Goal: Information Seeking & Learning: Learn about a topic

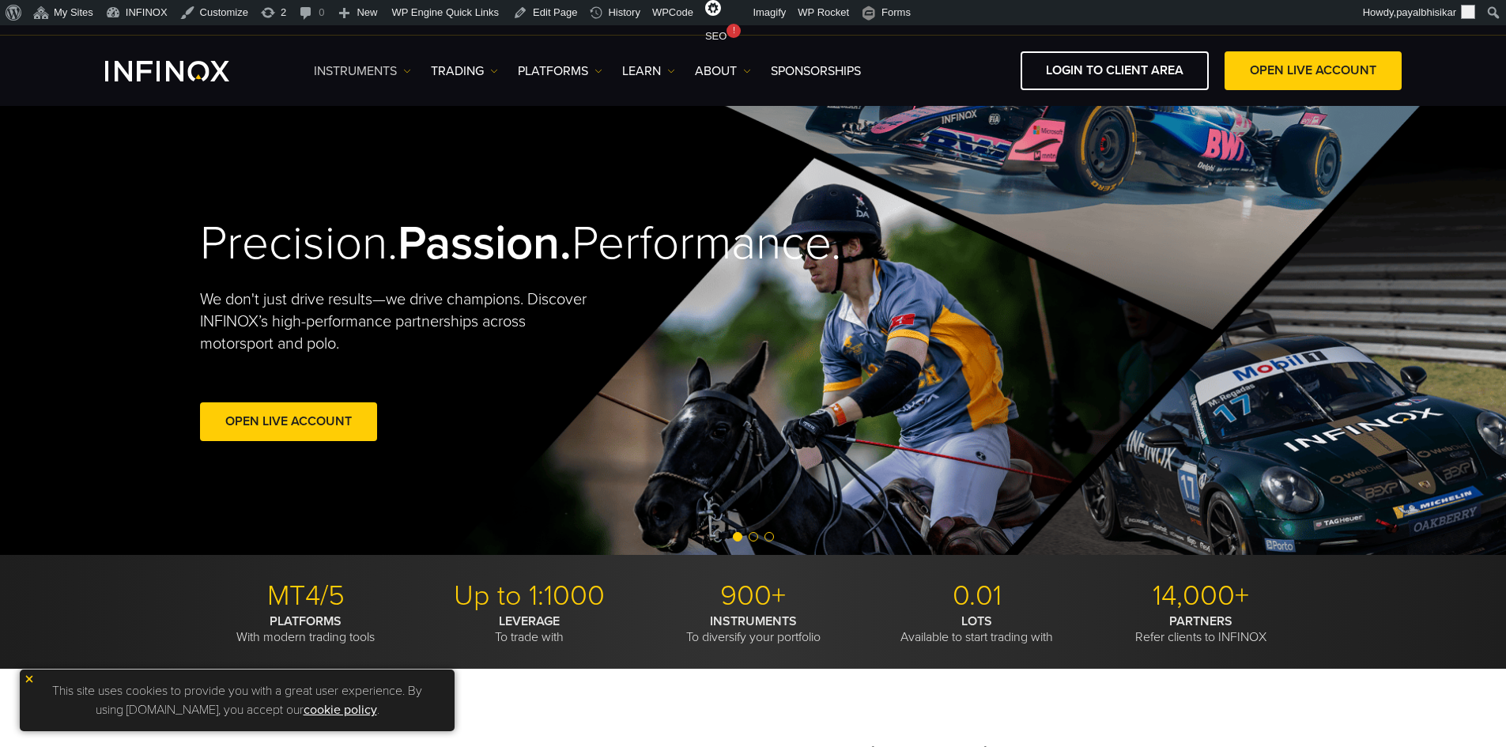
click at [408, 70] on img at bounding box center [407, 71] width 8 height 8
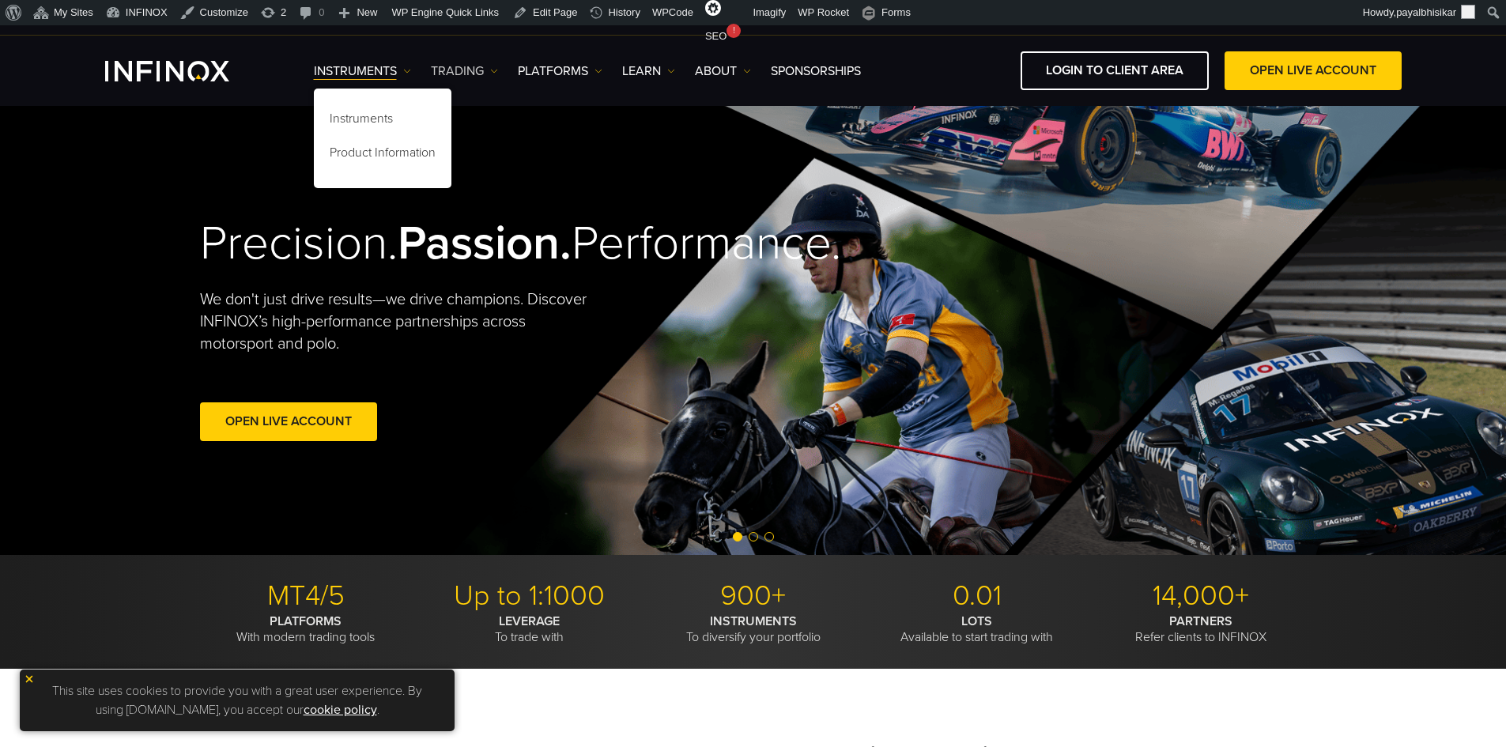
click at [482, 77] on link "TRADING" at bounding box center [464, 71] width 67 height 19
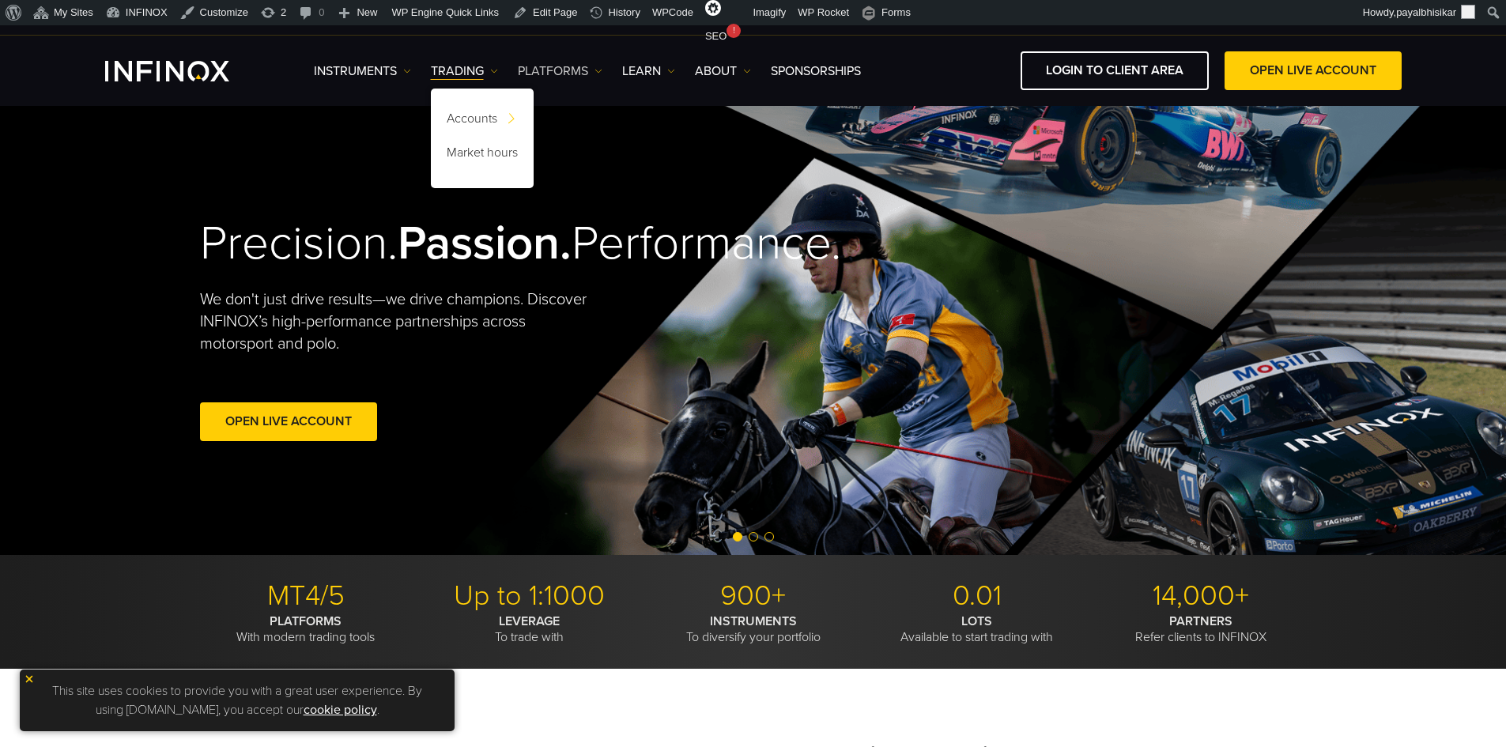
click at [592, 71] on link "PLATFORMS" at bounding box center [560, 71] width 85 height 19
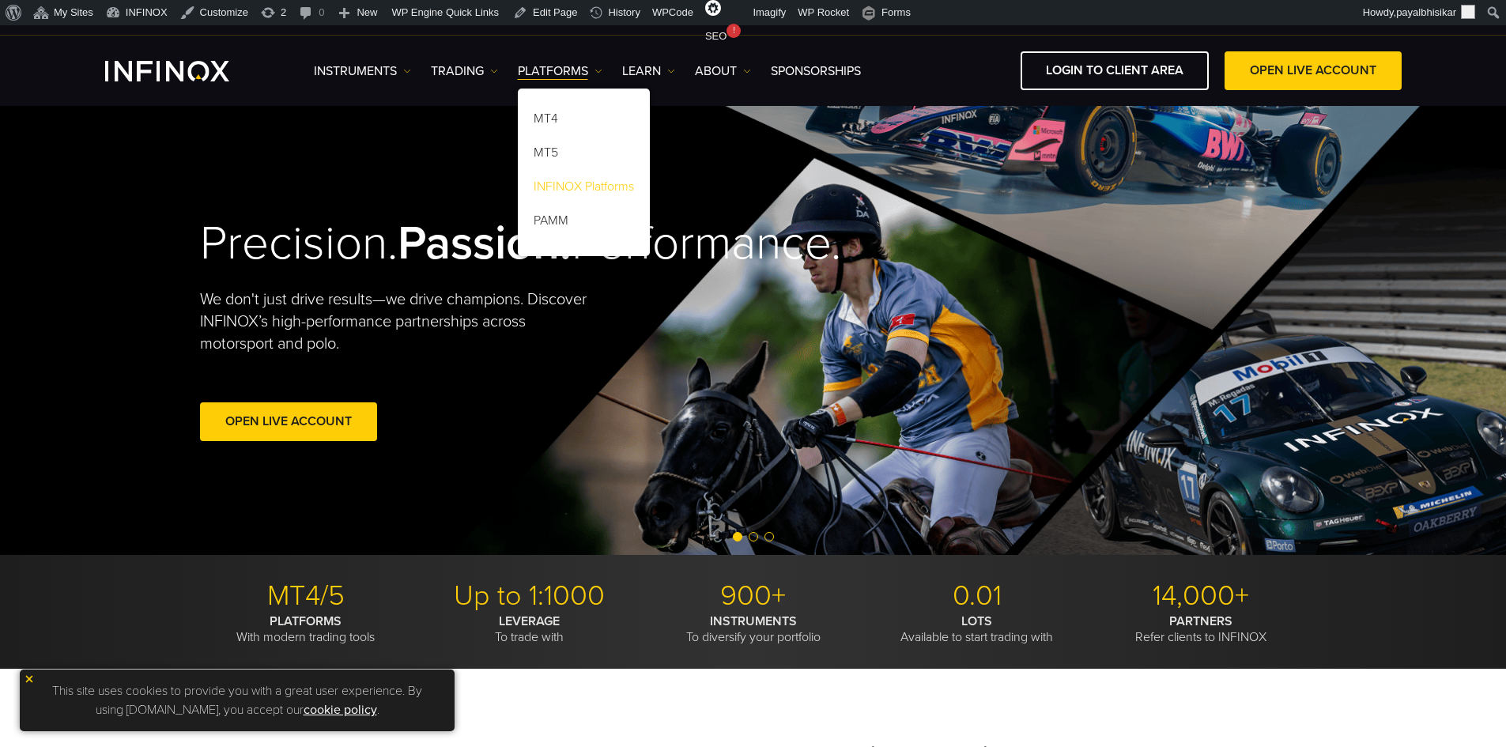
click at [570, 182] on link "INFINOX Platforms" at bounding box center [584, 189] width 132 height 34
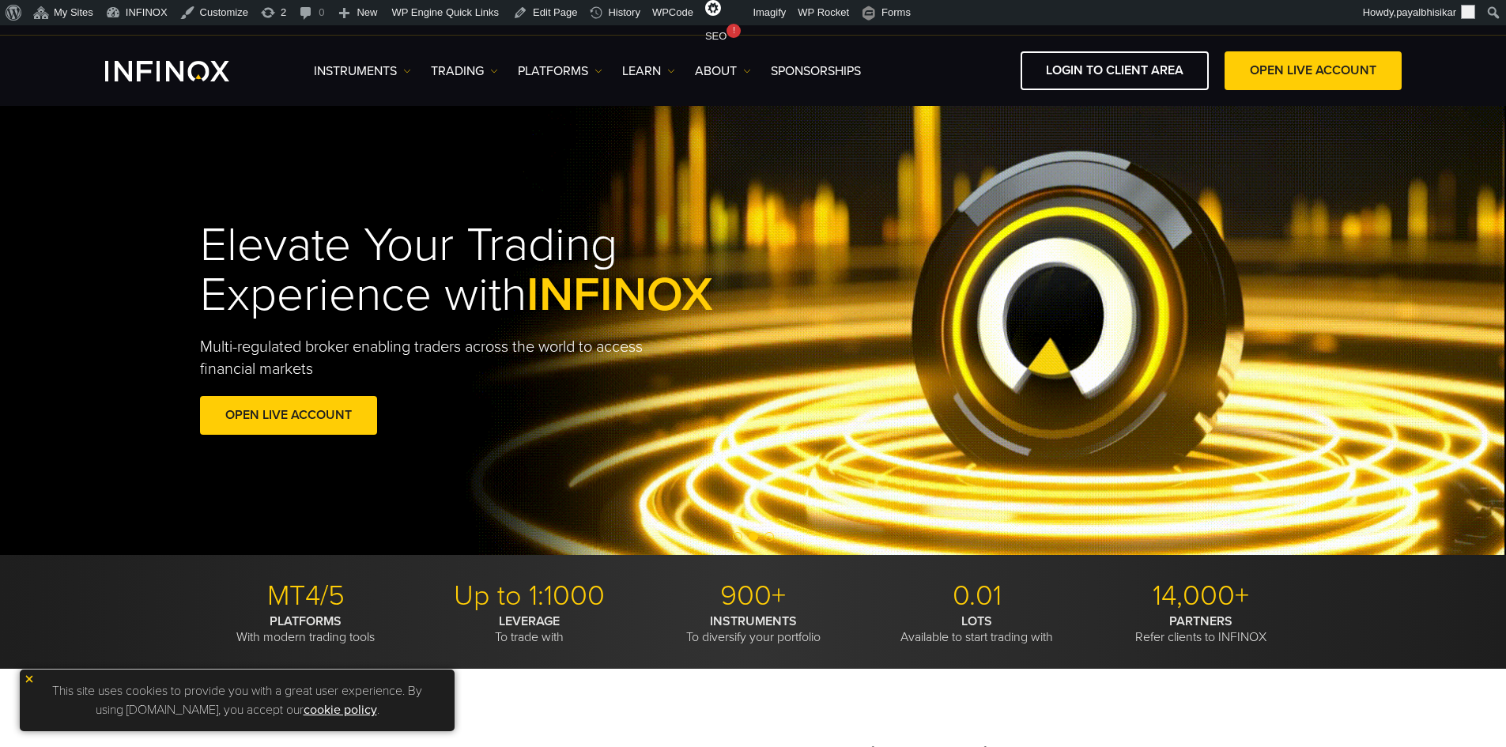
click at [25, 676] on img at bounding box center [29, 679] width 11 height 11
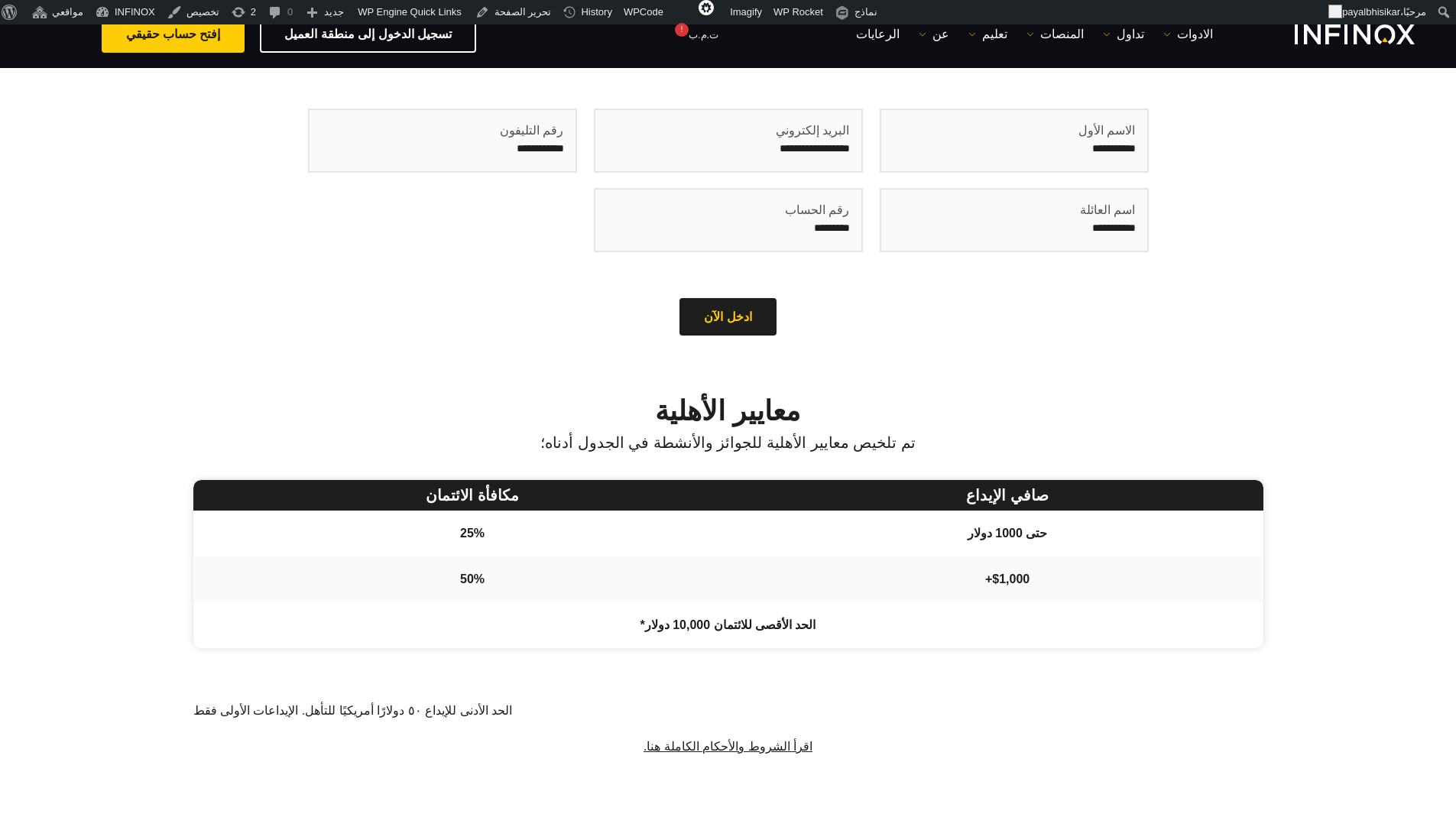
scroll to position [612, 0]
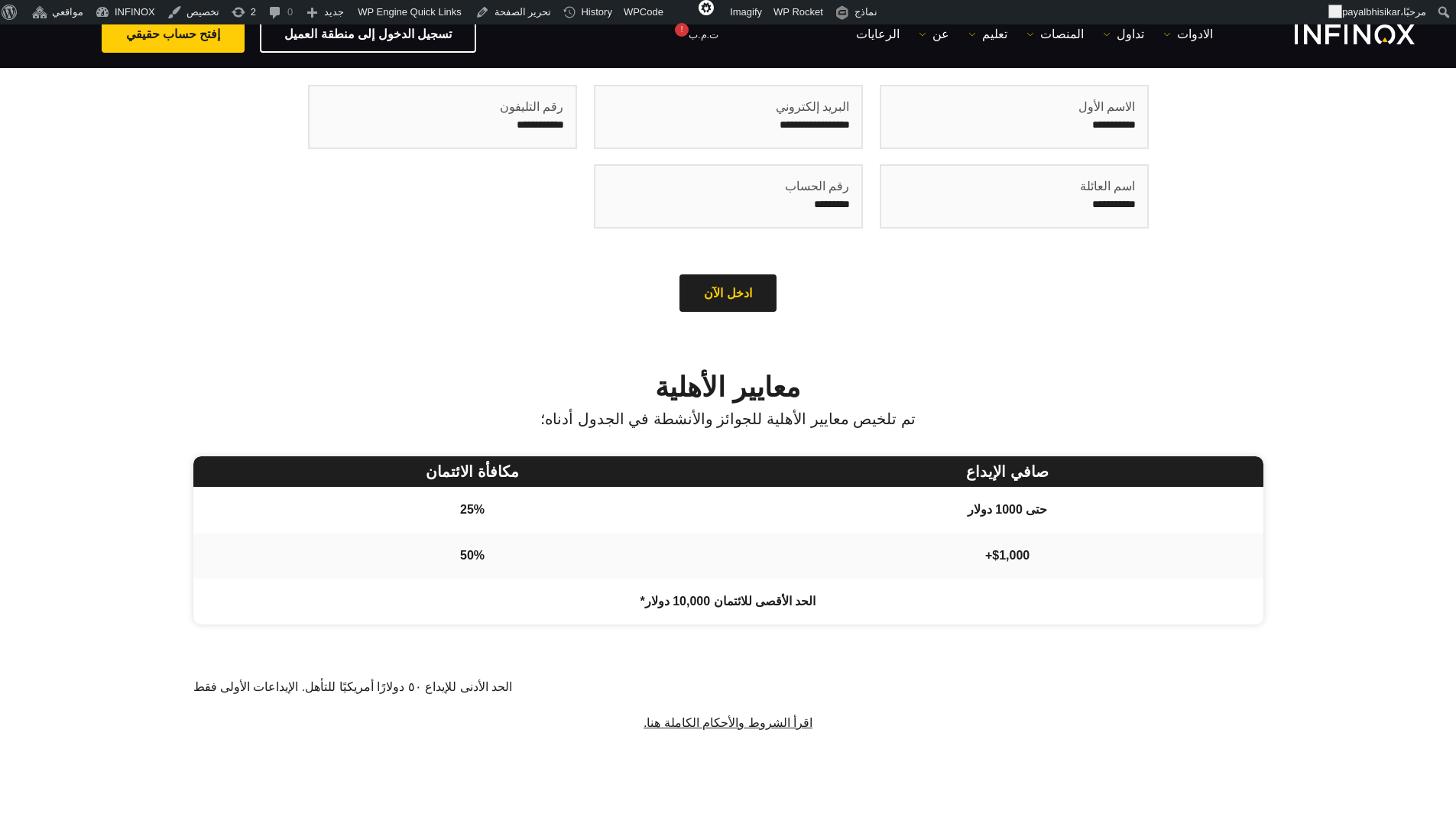
click at [230, 298] on div "للمشاركة في العروض الترويجية يجب أن يكون لديك حساب تداول. إذا لم تقم بإنشاء حسا…" at bounding box center [728, 134] width 1101 height 367
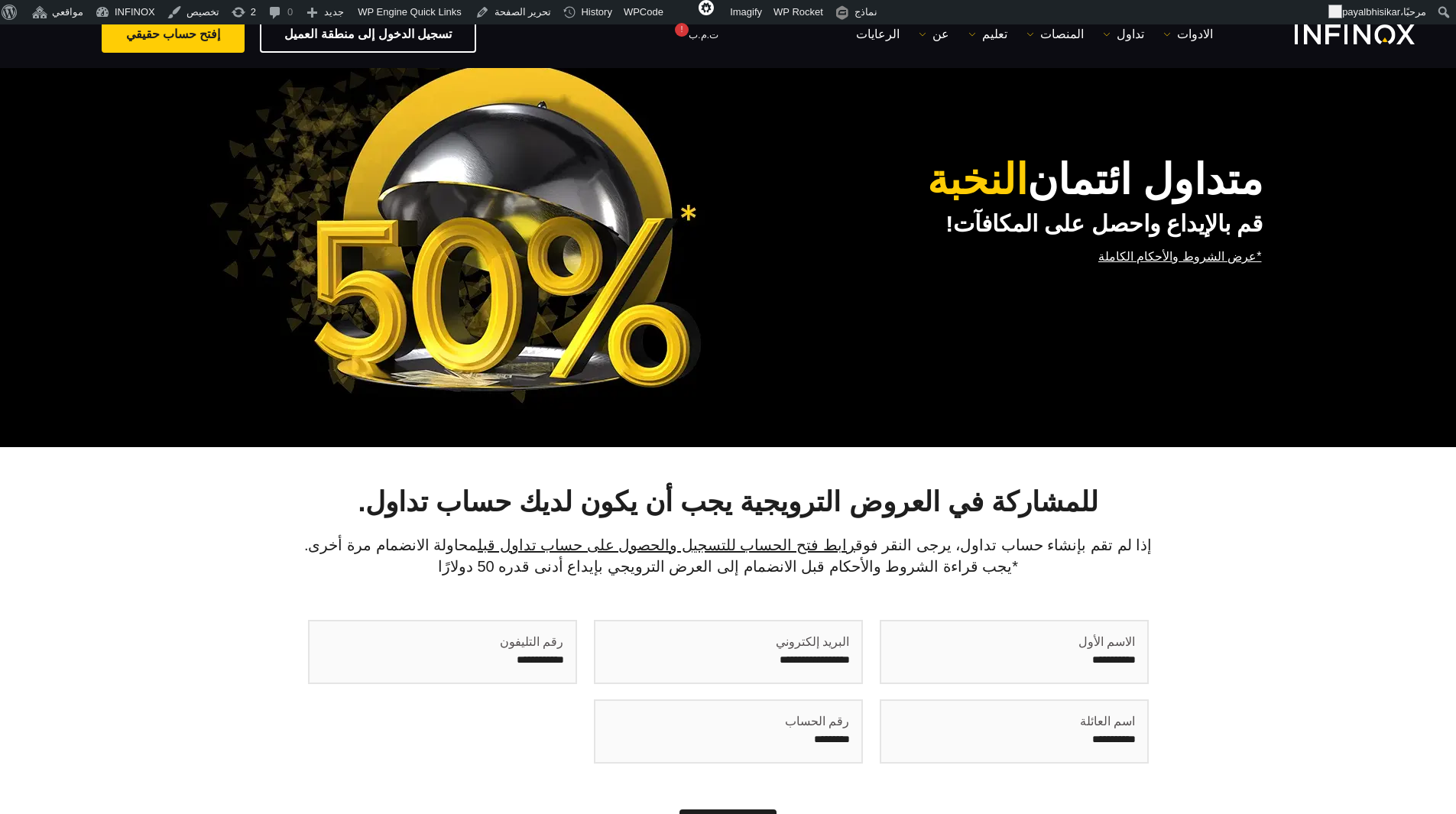
scroll to position [0, 0]
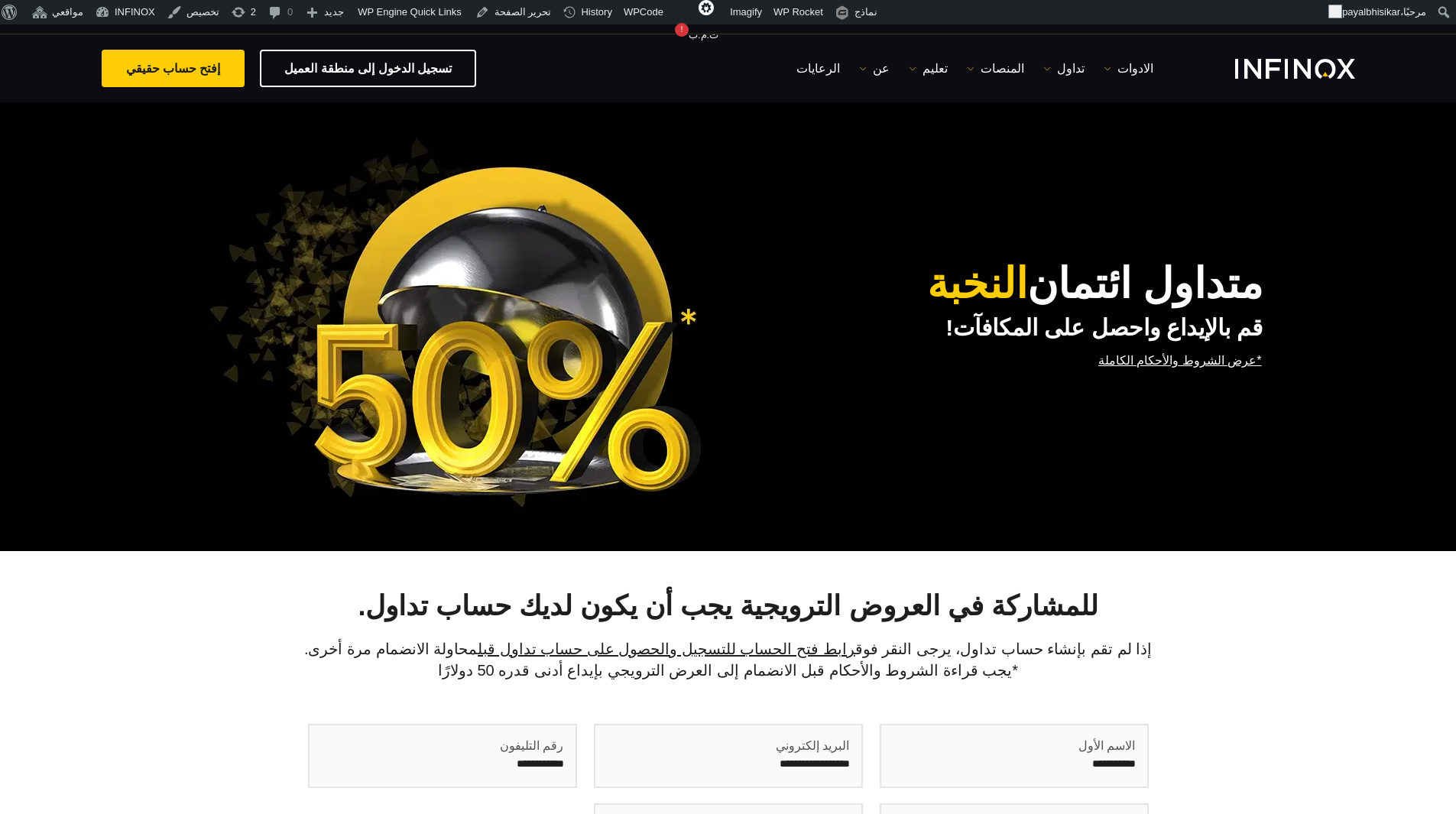
click at [1188, 356] on link "*عرض الشروط والأحكام الكاملة" at bounding box center [1180, 360] width 166 height 38
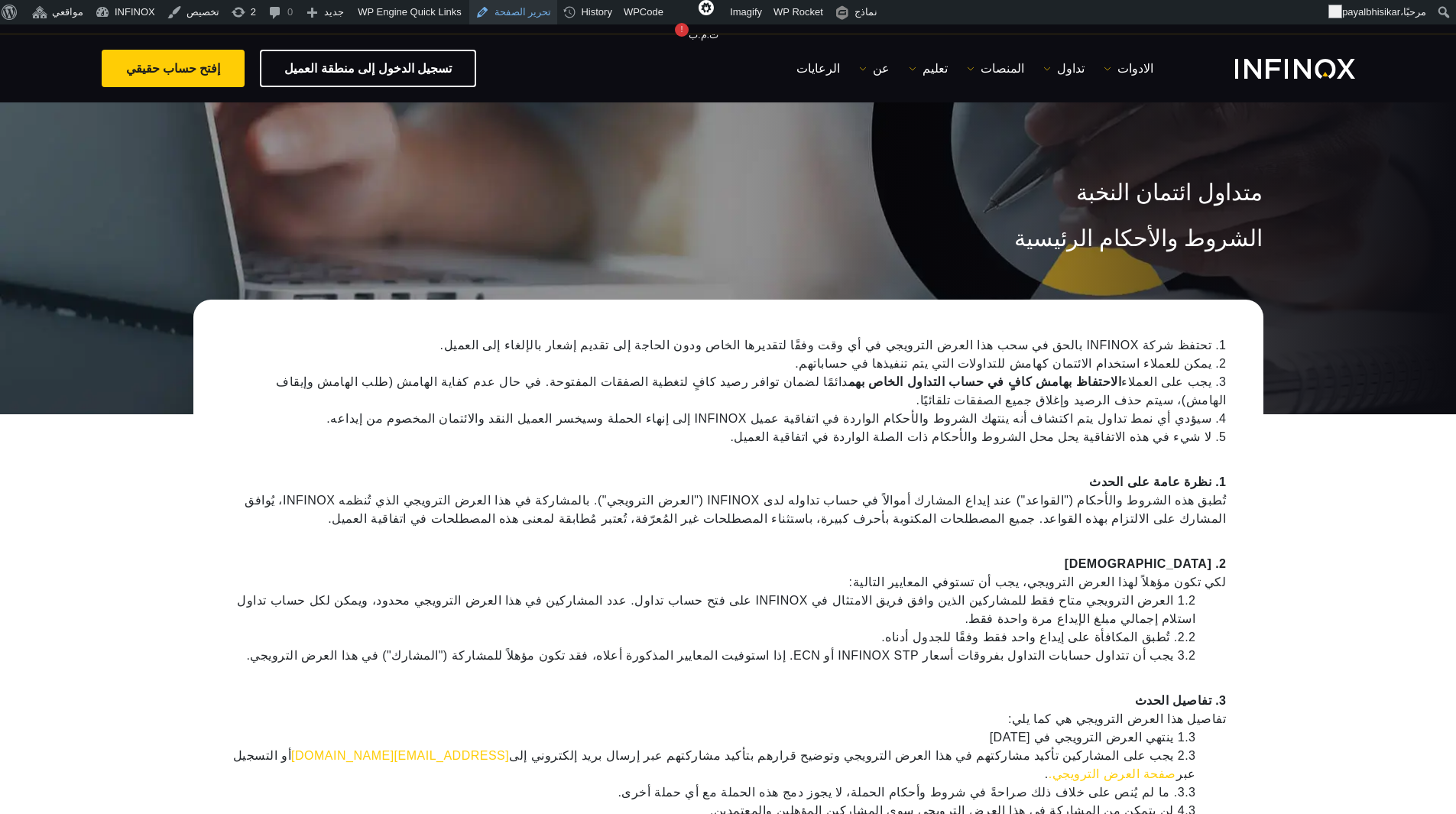
click at [502, 7] on link "تحرير الصفحة" at bounding box center [513, 12] width 89 height 24
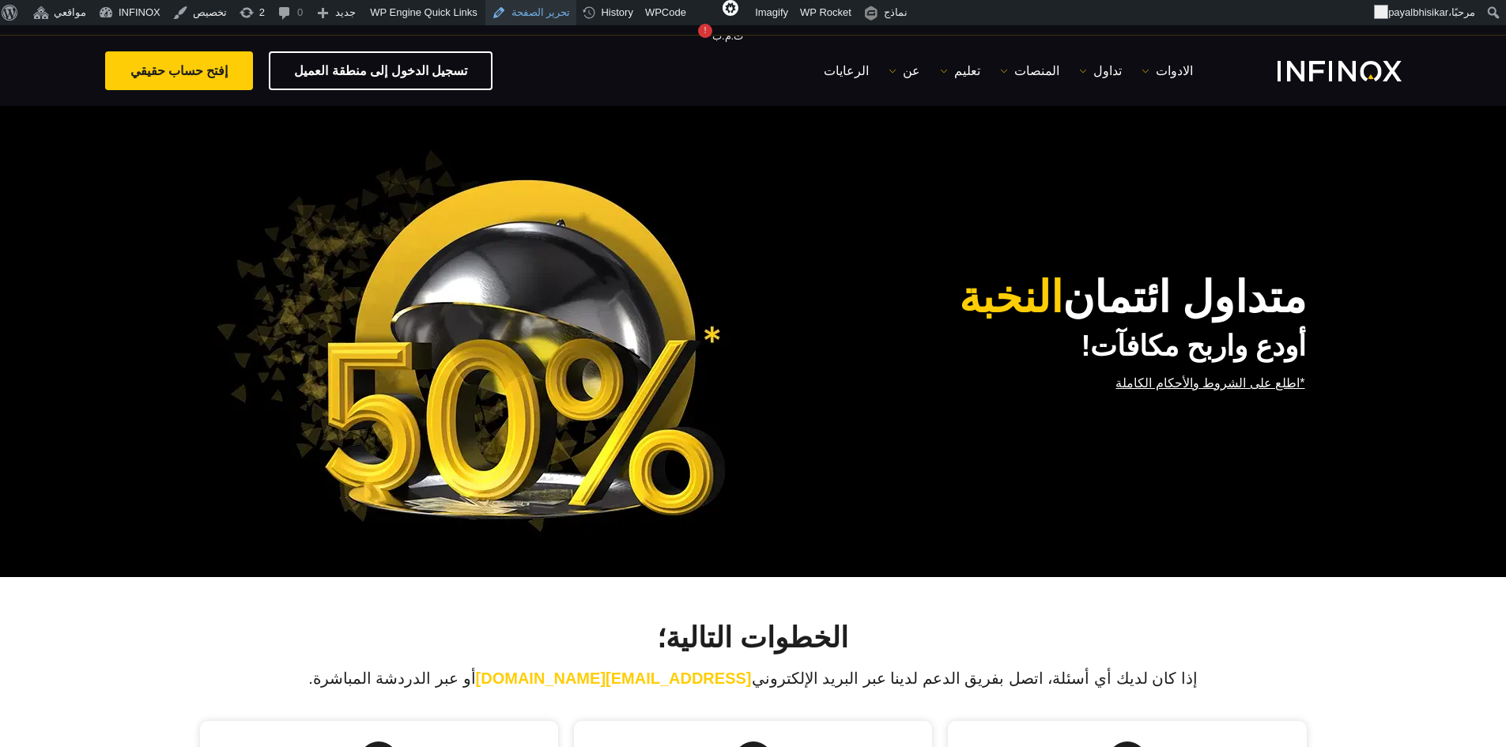
click at [547, 13] on link "تحرير الصفحة" at bounding box center [531, 12] width 92 height 25
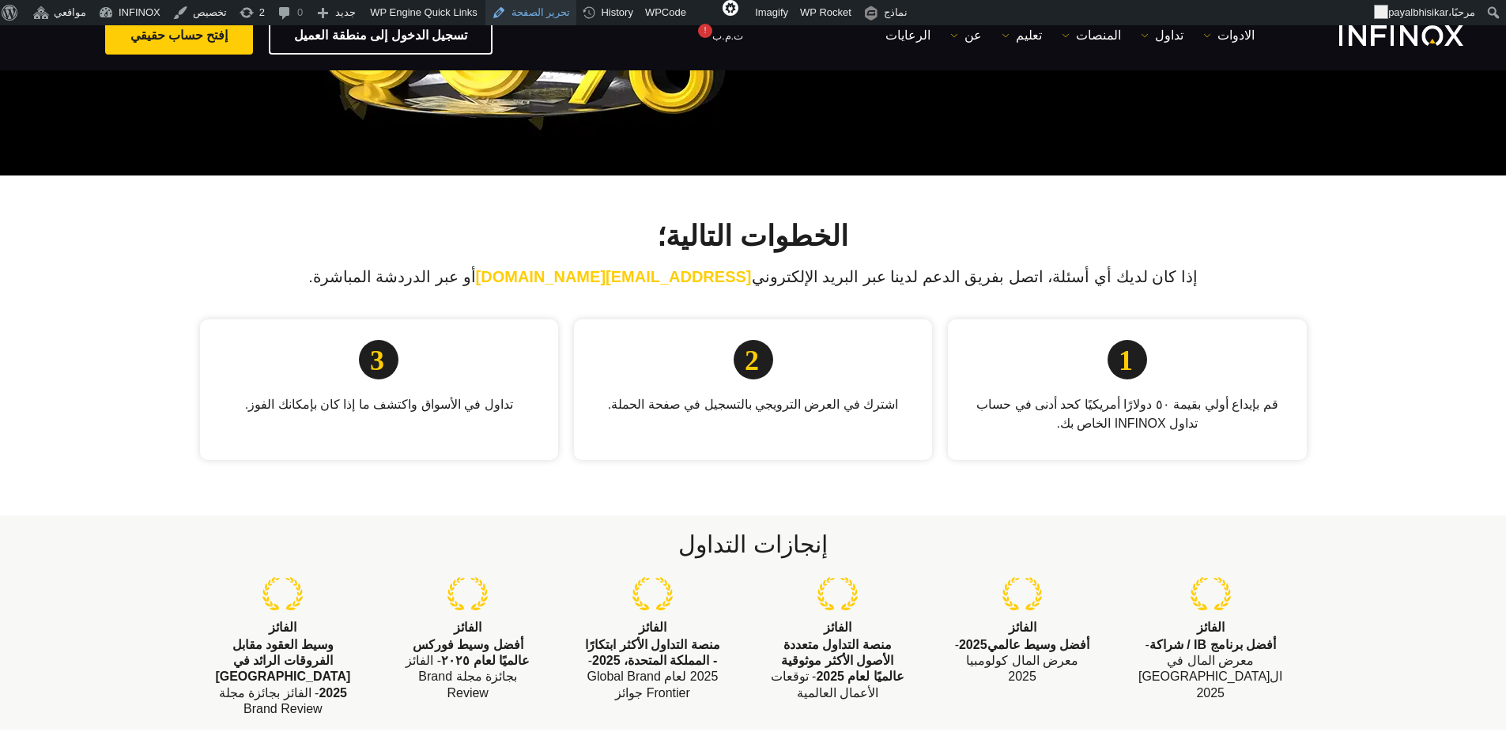
scroll to position [395, 0]
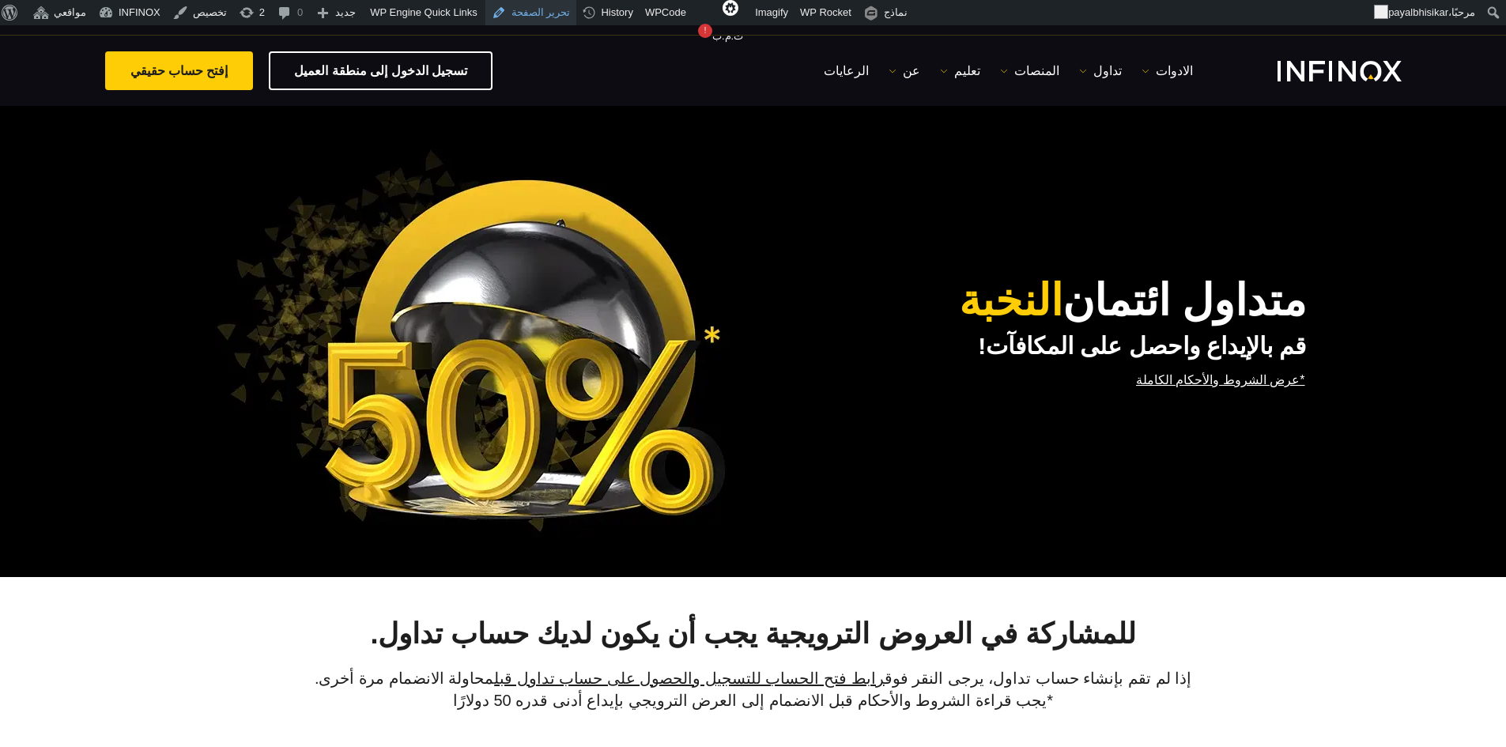
click at [522, 13] on link "تحرير الصفحة" at bounding box center [531, 12] width 92 height 25
